Goal: Task Accomplishment & Management: Manage account settings

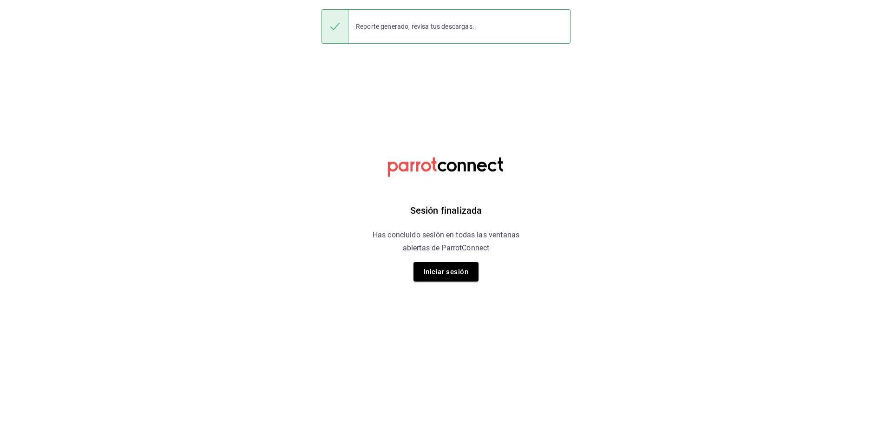
click at [439, 33] on div "Reporte generado, revisa tus descargas." at bounding box center [414, 26] width 133 height 20
click at [447, 273] on button "Iniciar sesión" at bounding box center [445, 272] width 65 height 20
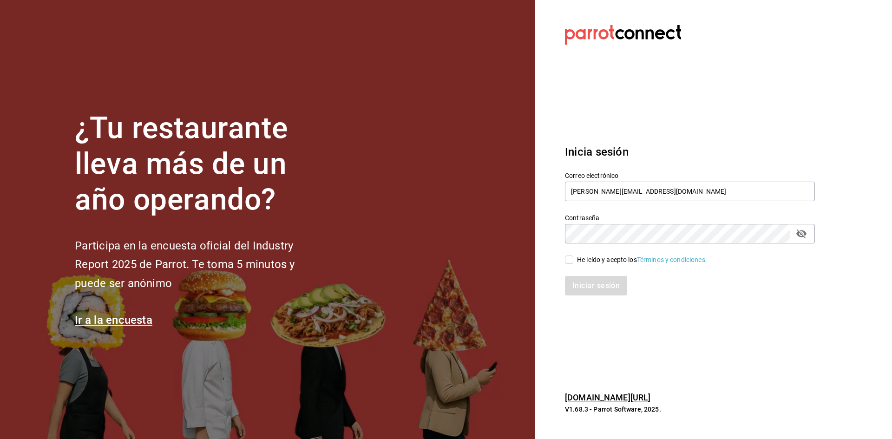
click at [571, 262] on input "He leído y acepto los Términos y condiciones." at bounding box center [569, 259] width 8 height 8
checkbox input "true"
click at [583, 284] on button "Iniciar sesión" at bounding box center [596, 286] width 63 height 20
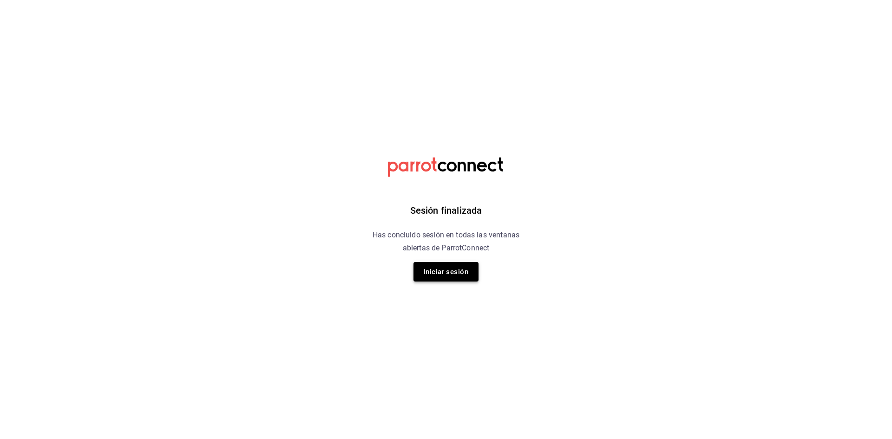
click at [444, 270] on button "Iniciar sesión" at bounding box center [445, 272] width 65 height 20
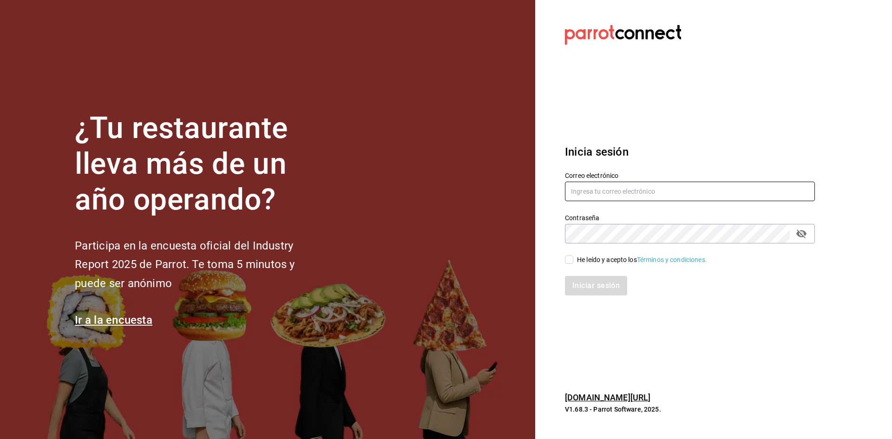
type input "[PERSON_NAME][EMAIL_ADDRESS][DOMAIN_NAME]"
click at [571, 262] on input "He leído y acepto los Términos y condiciones." at bounding box center [569, 259] width 8 height 8
checkbox input "true"
click at [577, 286] on button "Iniciar sesión" at bounding box center [596, 286] width 63 height 20
